Goal: Task Accomplishment & Management: Manage account settings

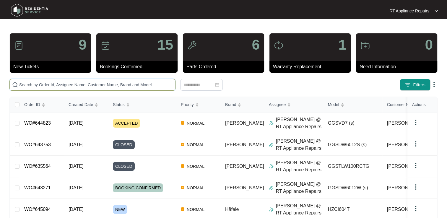
click at [55, 84] on input "text" at bounding box center [96, 85] width 154 height 7
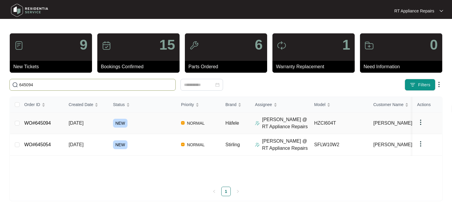
type input "645094"
click at [45, 125] on link "WO#645094" at bounding box center [37, 123] width 27 height 5
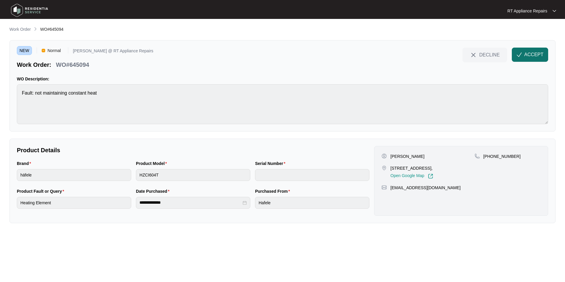
click at [447, 53] on span "ACCEPT" at bounding box center [533, 54] width 19 height 7
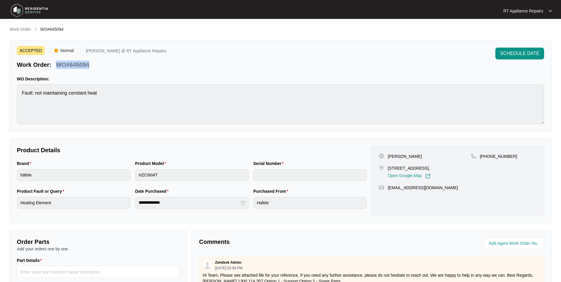
drag, startPoint x: 57, startPoint y: 64, endPoint x: 91, endPoint y: 63, distance: 34.0
click at [91, 63] on div "WO#645094" at bounding box center [73, 64] width 38 height 10
copy p "WO#645094"
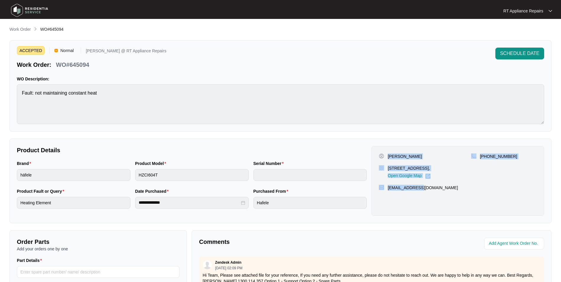
drag, startPoint x: 388, startPoint y: 155, endPoint x: 423, endPoint y: 191, distance: 50.4
click at [425, 191] on div "[PERSON_NAME] [STREET_ADDRESS], Open Google Map [PHONE_NUMBER] [EMAIL_ADDRESS][…" at bounding box center [457, 181] width 173 height 70
copy div "[PERSON_NAME] [STREET_ADDRESS], Open Google Map [PHONE_NUMBER] [EMAIL_ADDRESS][…"
click at [58, 64] on p "WO#645094" at bounding box center [72, 65] width 33 height 8
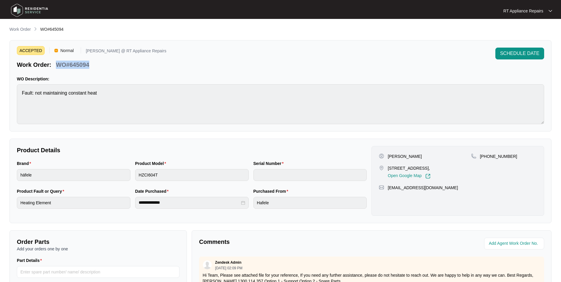
drag, startPoint x: 57, startPoint y: 65, endPoint x: 91, endPoint y: 66, distance: 34.0
click at [91, 66] on div "WO#645094" at bounding box center [73, 64] width 38 height 10
copy p "WO#645094"
click at [127, 65] on div "Work Order: WO#645094" at bounding box center [91, 64] width 149 height 10
drag, startPoint x: 315, startPoint y: 63, endPoint x: 336, endPoint y: 59, distance: 21.3
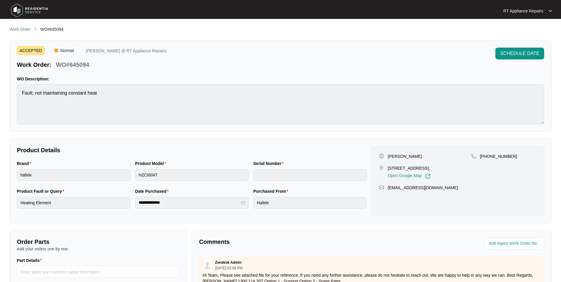
click at [315, 63] on div "ACCEPTED Normal [PERSON_NAME] @ RT Appliance Repairs Work Order: WO#645094 SCHE…" at bounding box center [280, 58] width 527 height 21
click at [447, 53] on span "SCHEDULE DATE" at bounding box center [519, 53] width 39 height 7
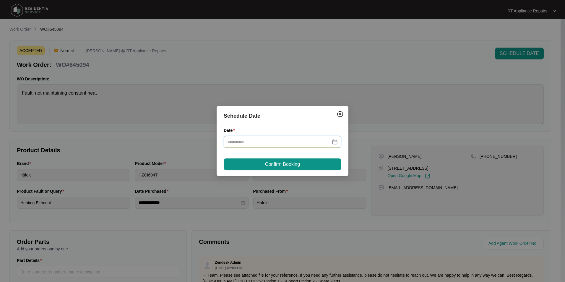
click at [265, 139] on input "Date" at bounding box center [278, 142] width 103 height 7
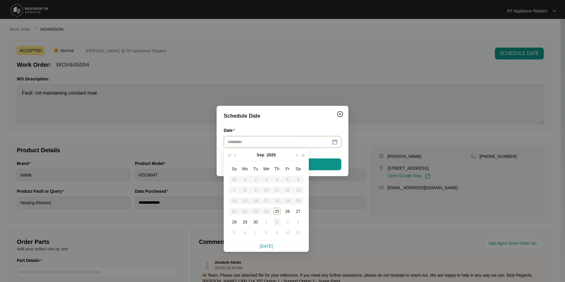
click at [277, 218] on div "2" at bounding box center [276, 221] width 7 height 7
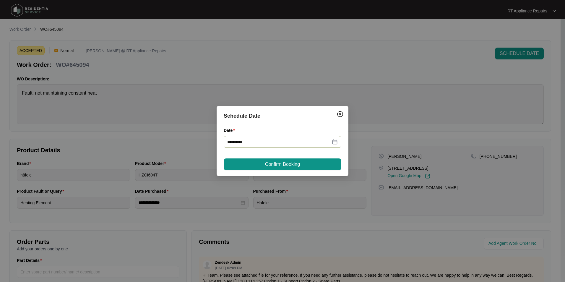
type input "**********"
click at [293, 166] on span "Confirm Booking" at bounding box center [282, 164] width 35 height 7
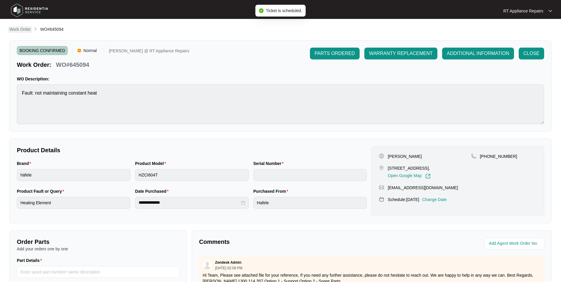
click at [21, 31] on p "Work Order" at bounding box center [19, 29] width 21 height 6
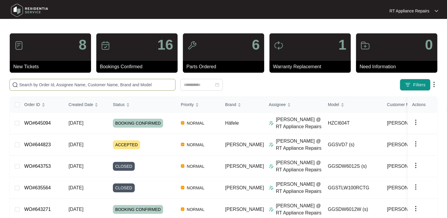
click at [105, 83] on input "text" at bounding box center [96, 85] width 154 height 7
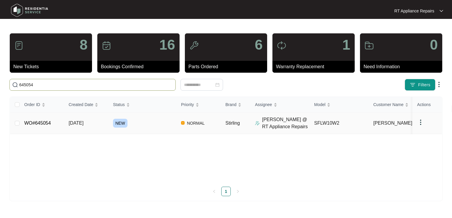
type input "645054"
click at [44, 124] on link "WO#645054" at bounding box center [37, 123] width 27 height 5
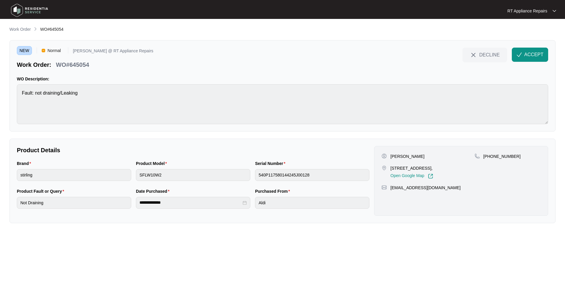
click at [57, 64] on p "WO#645054" at bounding box center [72, 65] width 33 height 8
drag, startPoint x: 62, startPoint y: 64, endPoint x: 83, endPoint y: 64, distance: 21.0
click at [83, 64] on p "WO#645054" at bounding box center [72, 65] width 33 height 8
copy p "WO#645054"
drag, startPoint x: 391, startPoint y: 157, endPoint x: 437, endPoint y: 193, distance: 57.7
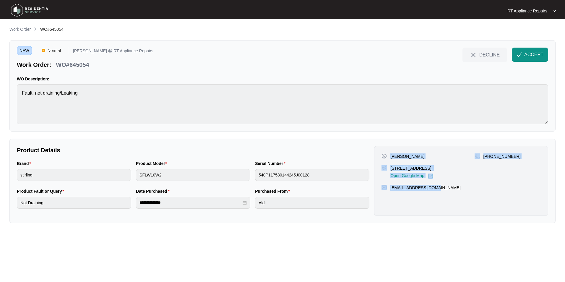
click at [437, 193] on div "[PERSON_NAME] [STREET_ADDRESS][PERSON_NAME], Open Google Map [PHONE_NUMBER] [EM…" at bounding box center [461, 181] width 174 height 70
copy div "[PERSON_NAME] [STREET_ADDRESS][PERSON_NAME], Open Google Map [PHONE_NUMBER] [EM…"
click at [65, 65] on p "WO#645054" at bounding box center [72, 65] width 33 height 8
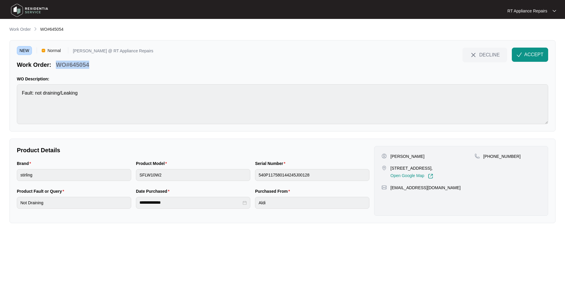
drag, startPoint x: 58, startPoint y: 67, endPoint x: 90, endPoint y: 64, distance: 32.3
click at [93, 64] on div "Work Order: WO#645054" at bounding box center [85, 64] width 137 height 10
copy p "WO#645054"
click at [129, 61] on div "NEW Normal [PERSON_NAME] @ RT Appliance Repairs Work Order: WO#645054 DECLINE A…" at bounding box center [282, 58] width 531 height 21
drag, startPoint x: 338, startPoint y: 50, endPoint x: 416, endPoint y: 50, distance: 78.0
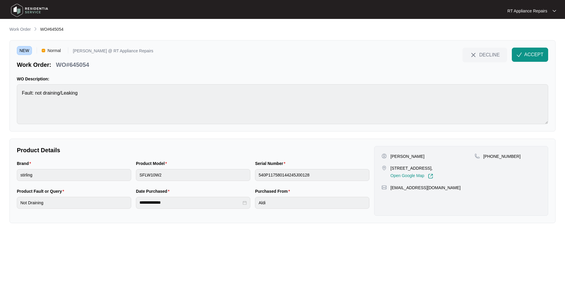
click at [338, 50] on div "NEW Normal [PERSON_NAME] @ RT Appliance Repairs Work Order: WO#645054 DECLINE A…" at bounding box center [282, 58] width 531 height 21
click at [447, 57] on span "ACCEPT" at bounding box center [533, 54] width 19 height 7
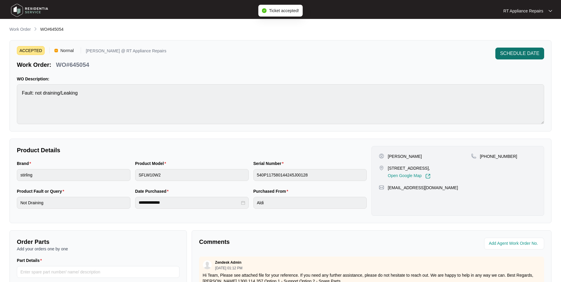
click at [447, 53] on span "SCHEDULE DATE" at bounding box center [519, 53] width 39 height 7
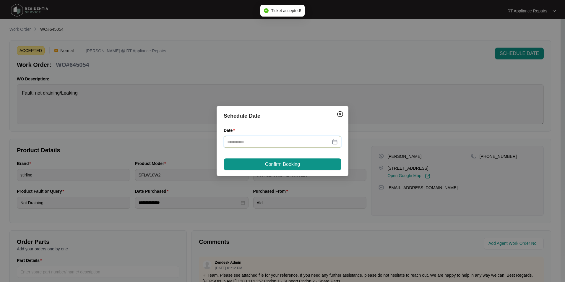
click at [311, 145] on input "Date" at bounding box center [278, 142] width 103 height 7
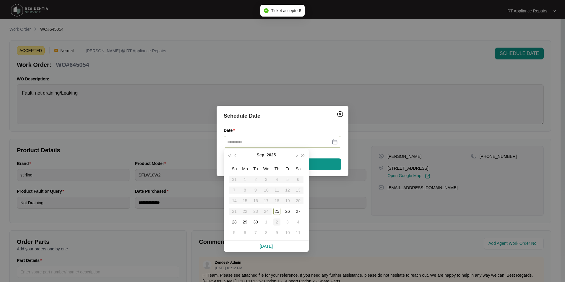
click at [275, 218] on div "2" at bounding box center [276, 221] width 7 height 7
type input "**********"
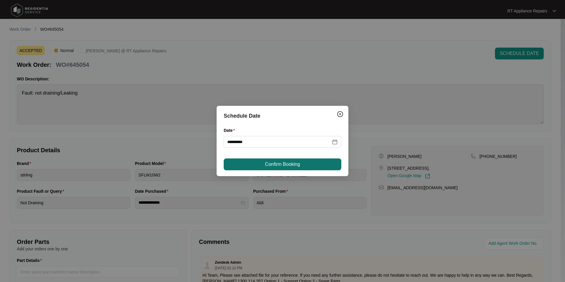
click at [294, 166] on span "Confirm Booking" at bounding box center [282, 164] width 35 height 7
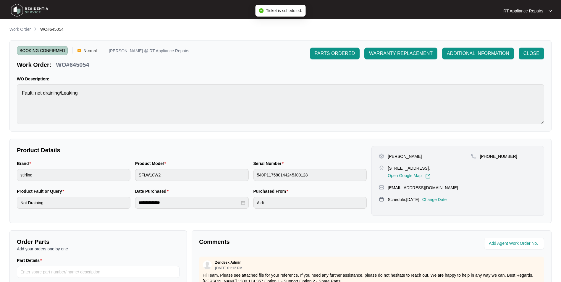
click at [447, 12] on div "RT Appliance Repairs" at bounding box center [527, 11] width 49 height 6
click at [447, 33] on p "Log Out" at bounding box center [532, 31] width 30 height 6
